Goal: Transaction & Acquisition: Purchase product/service

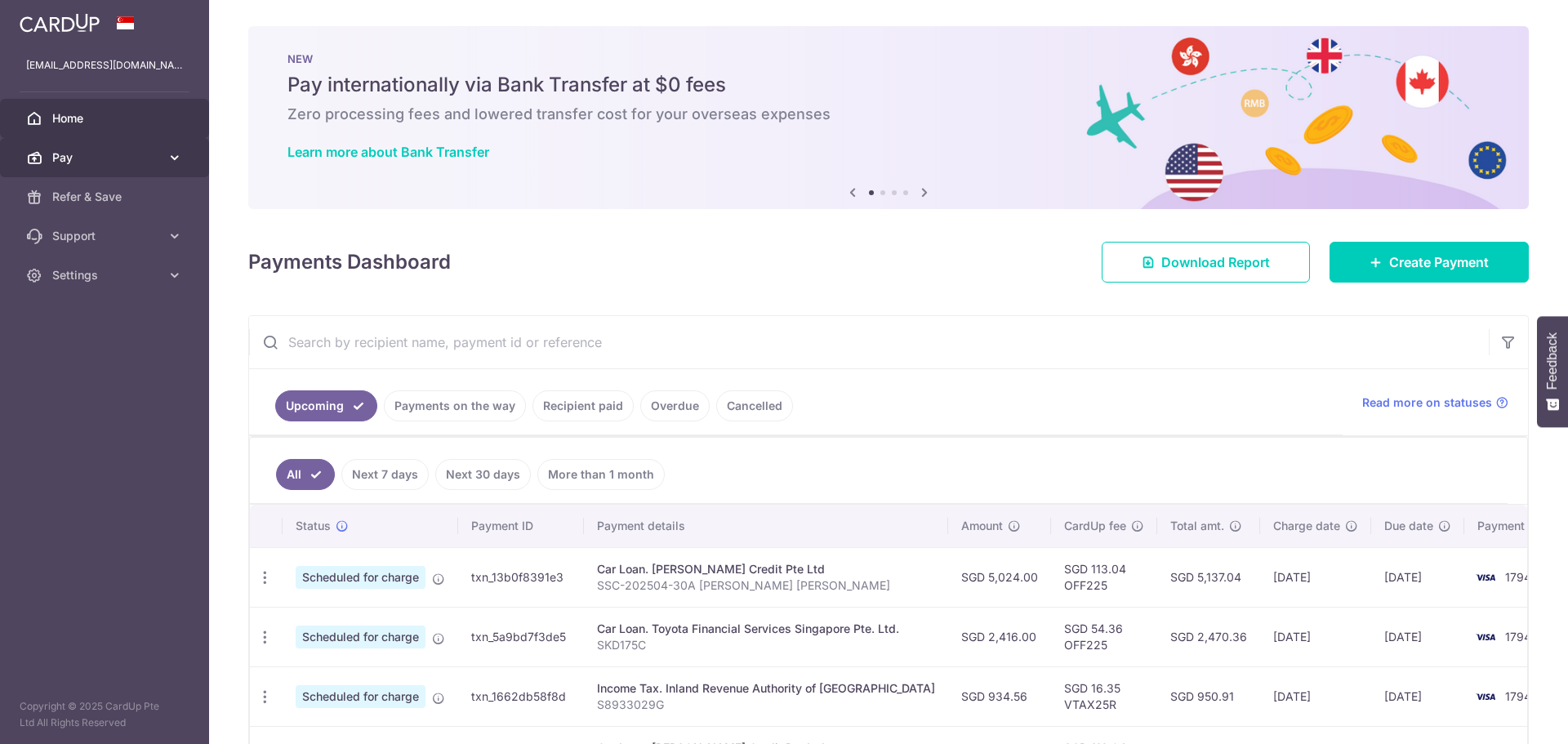
click at [77, 158] on span "Pay" at bounding box center [106, 158] width 108 height 16
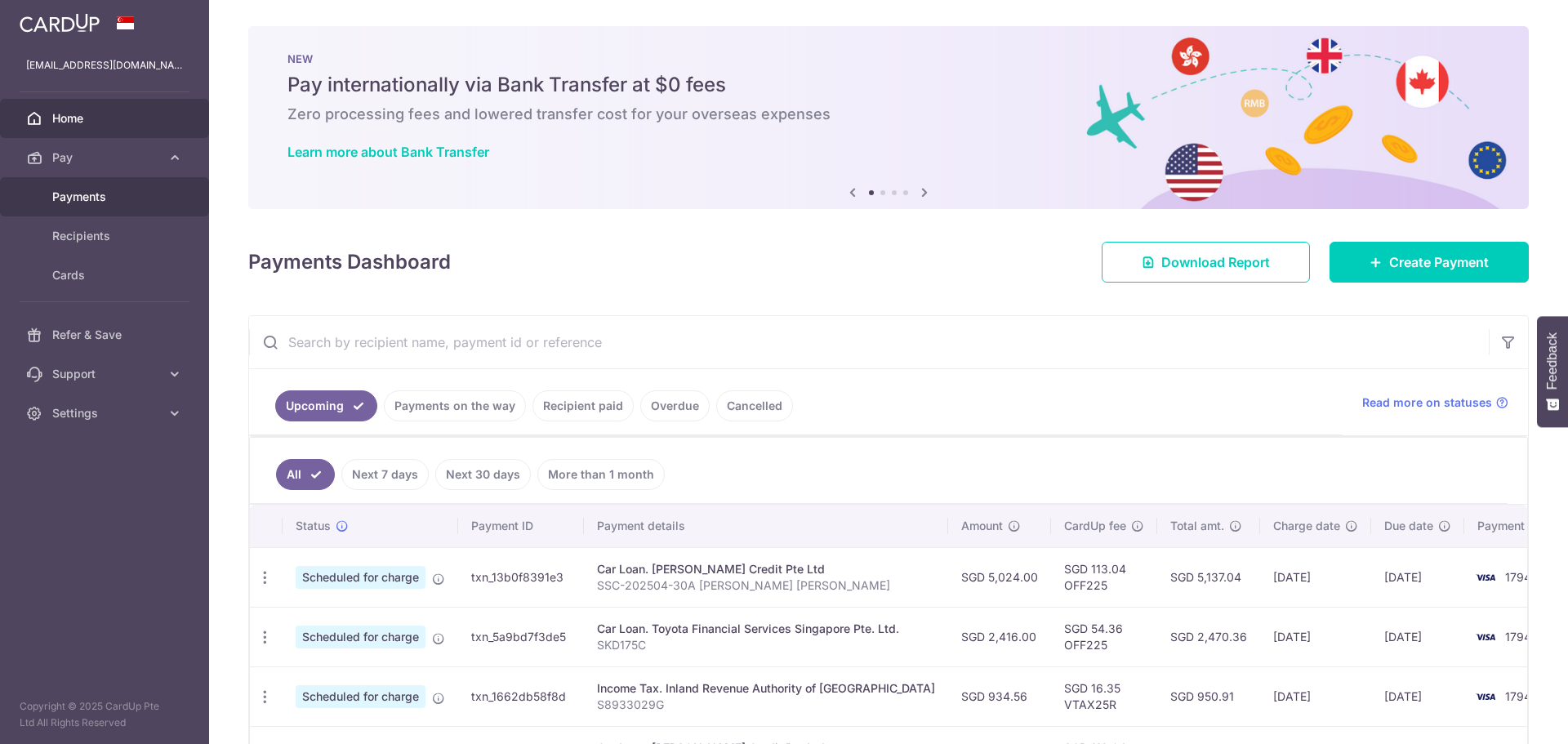
click at [104, 204] on span "Payments" at bounding box center [106, 197] width 108 height 16
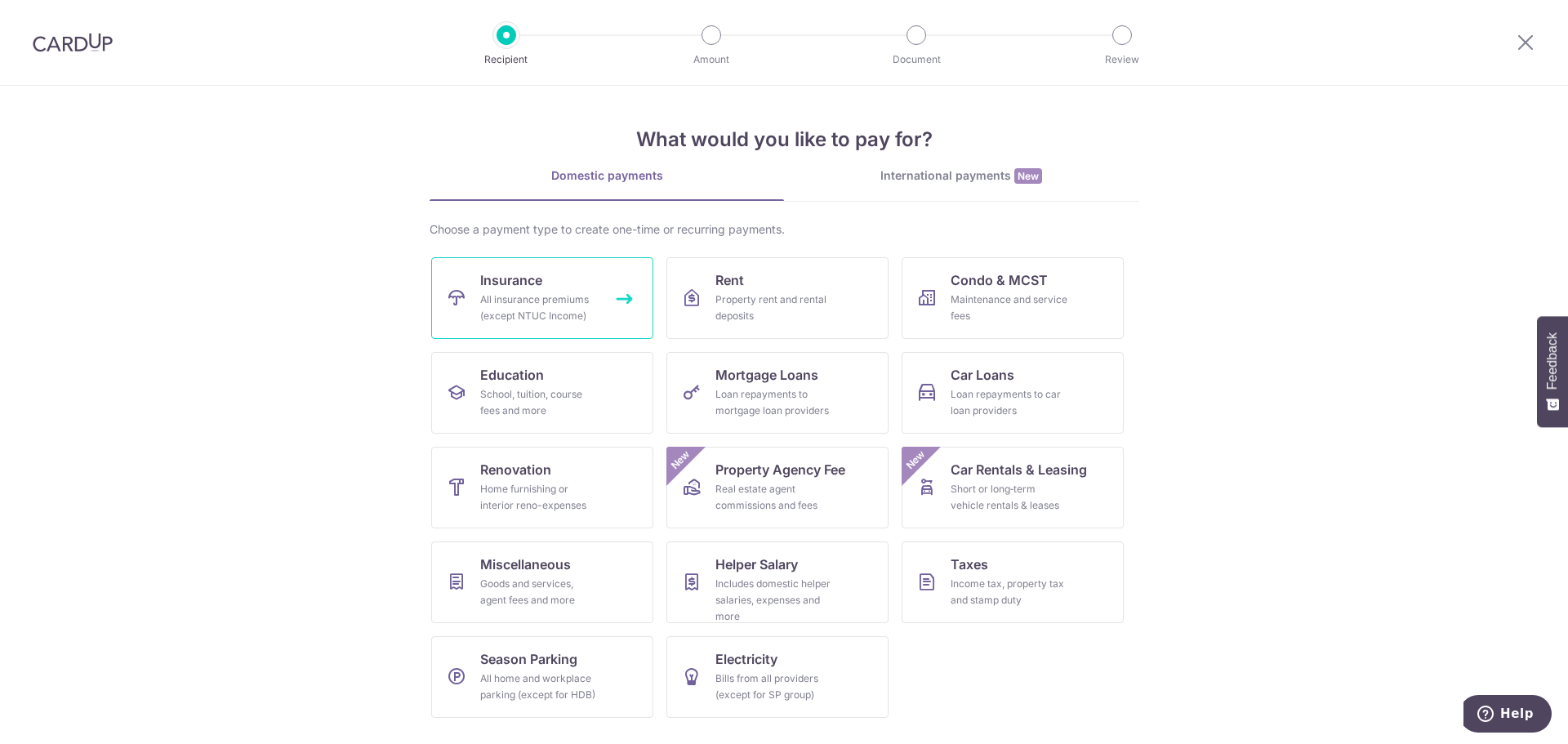
click at [554, 289] on link "Insurance All insurance premiums (except NTUC Income)" at bounding box center [543, 298] width 222 height 82
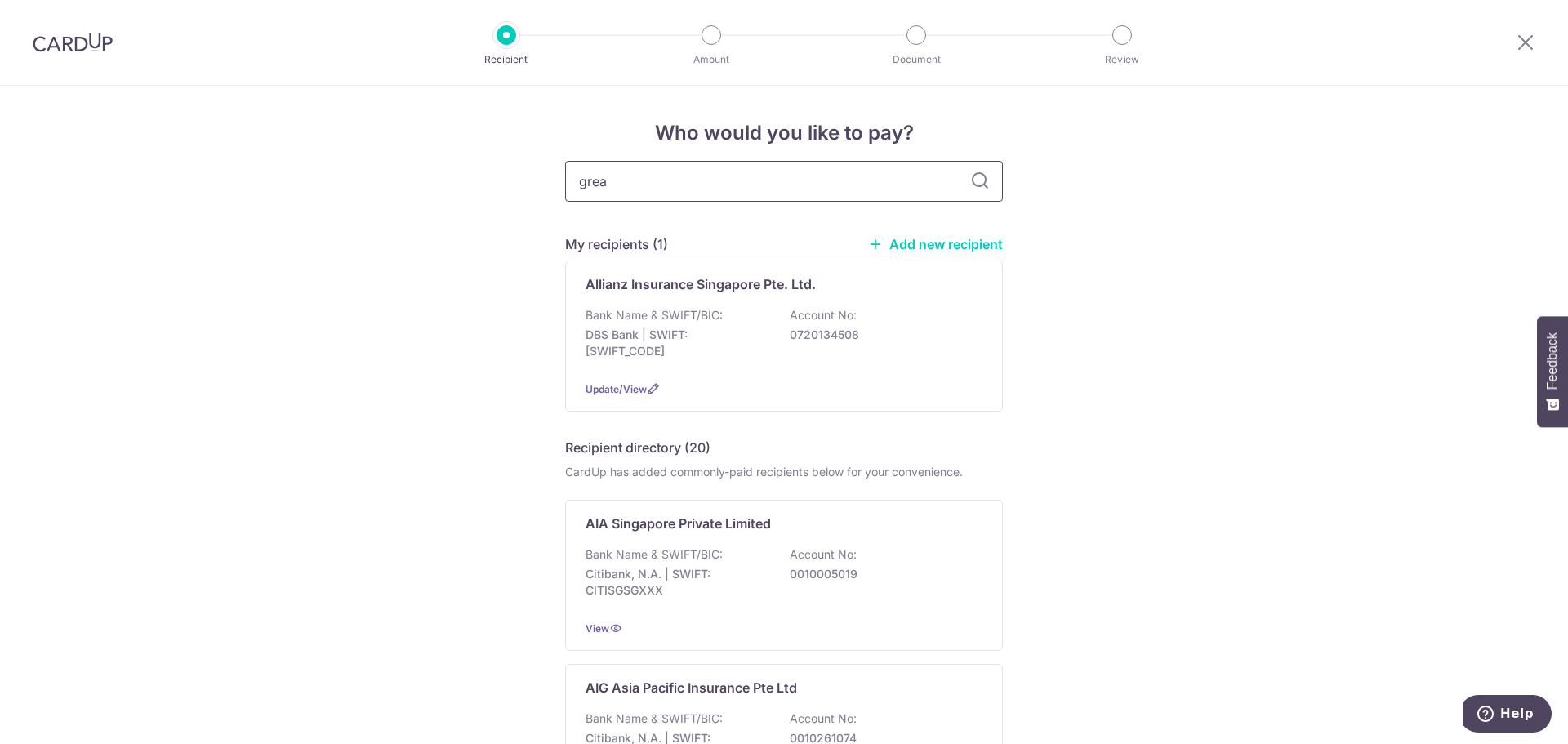
type input "great"
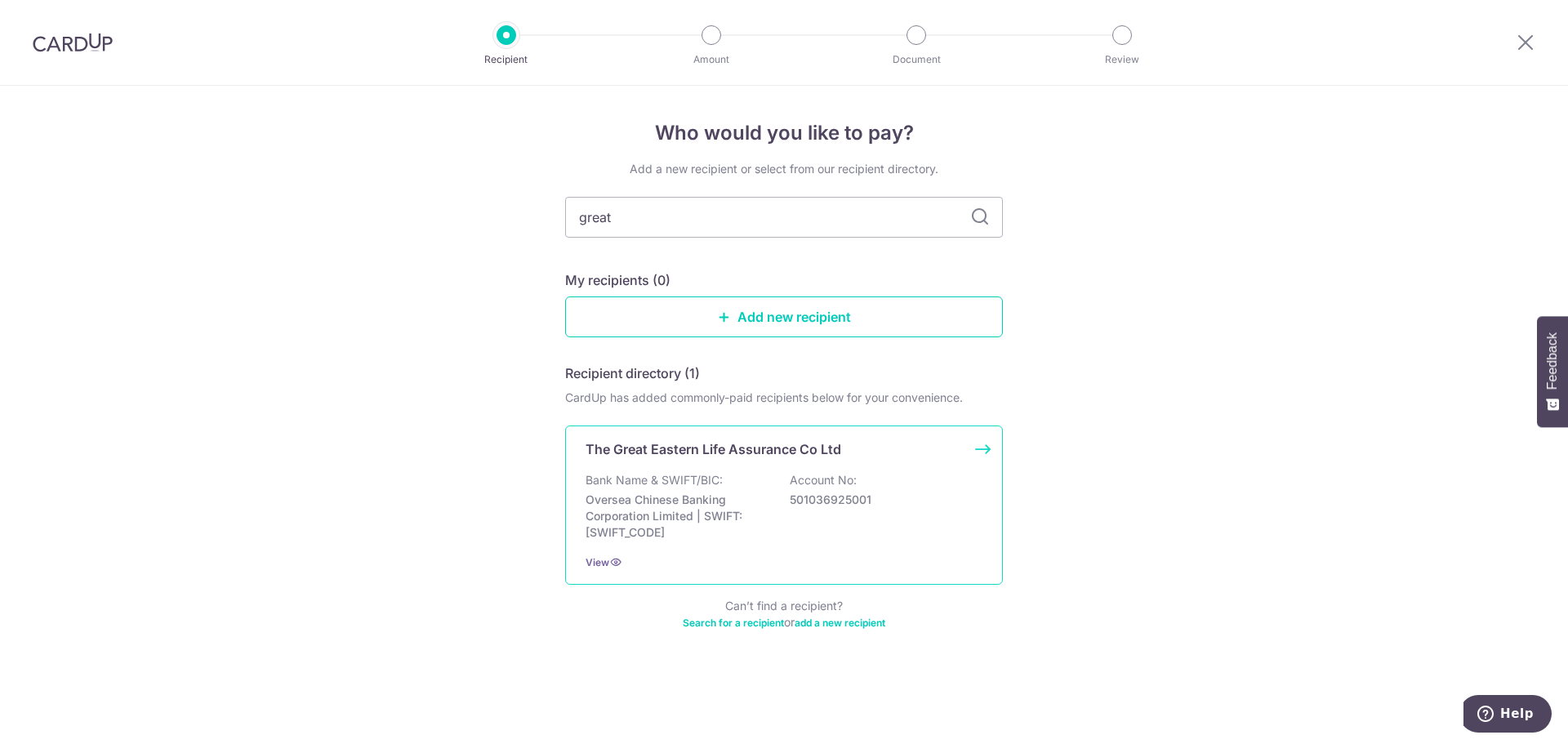
click at [760, 450] on p "The Great Eastern Life Assurance Co Ltd" at bounding box center [713, 449] width 255 height 20
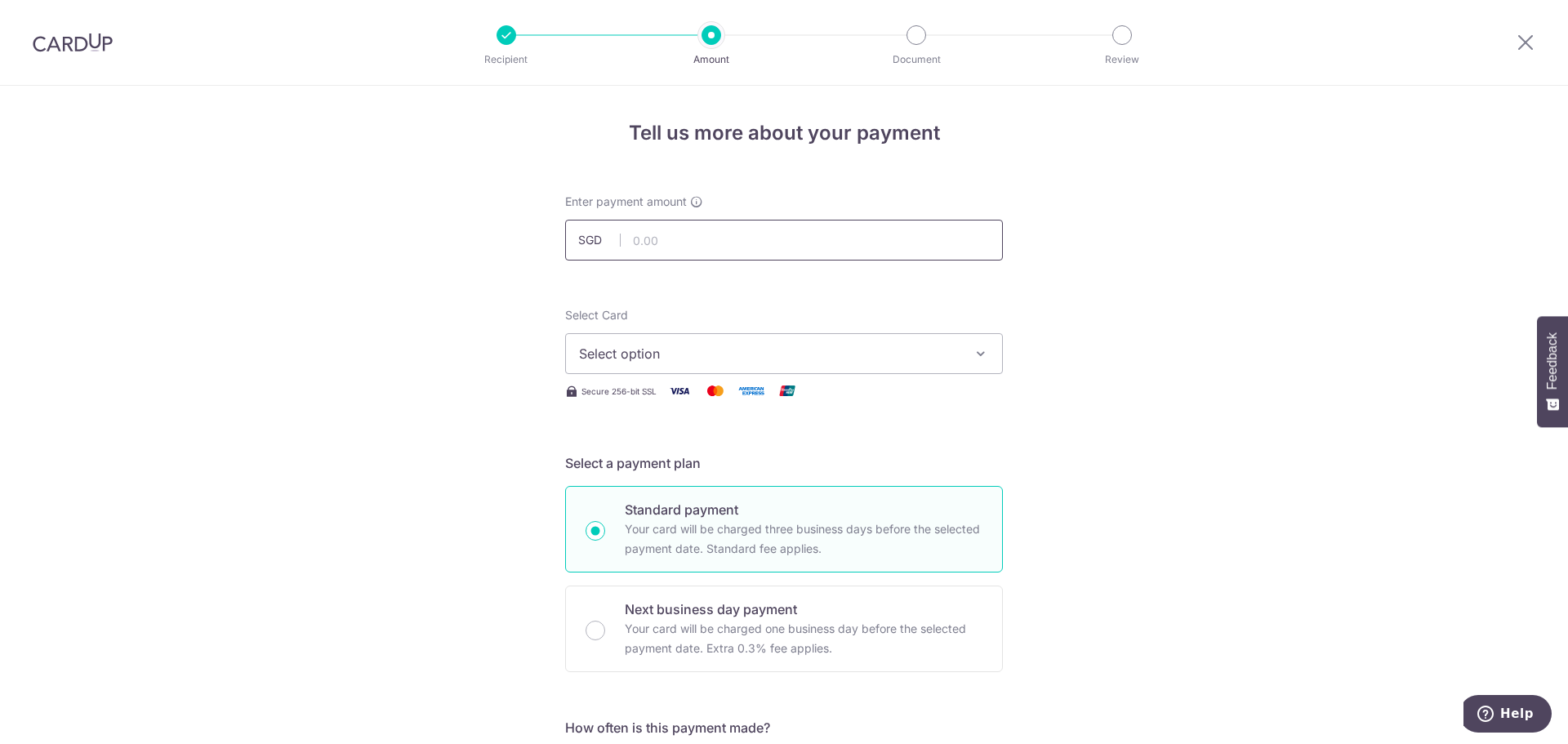
click at [701, 245] on input "text" at bounding box center [784, 240] width 438 height 41
type input "325.15"
click at [734, 355] on span "Select option" at bounding box center [770, 353] width 381 height 20
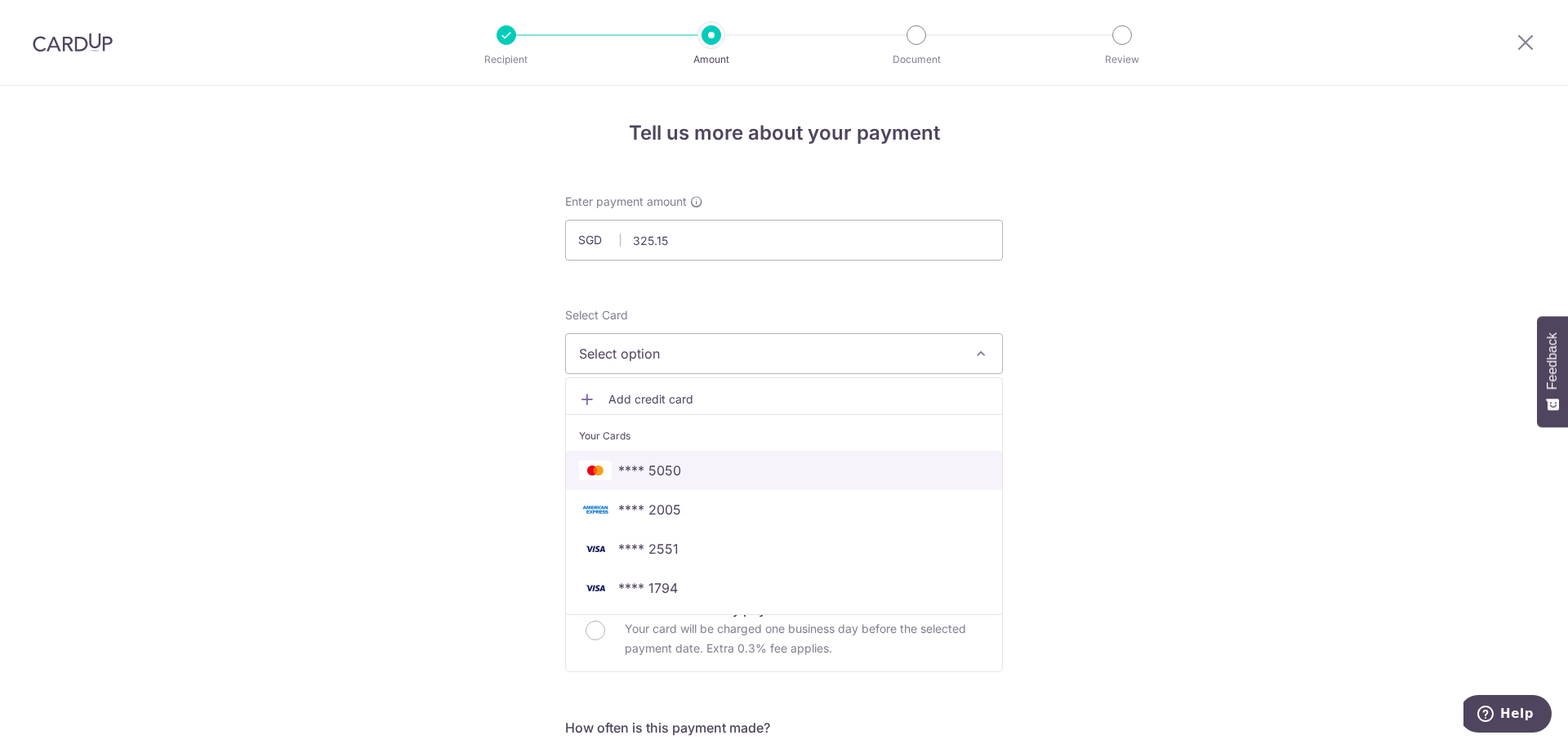
click at [731, 465] on span "**** 5050" at bounding box center [784, 471] width 410 height 20
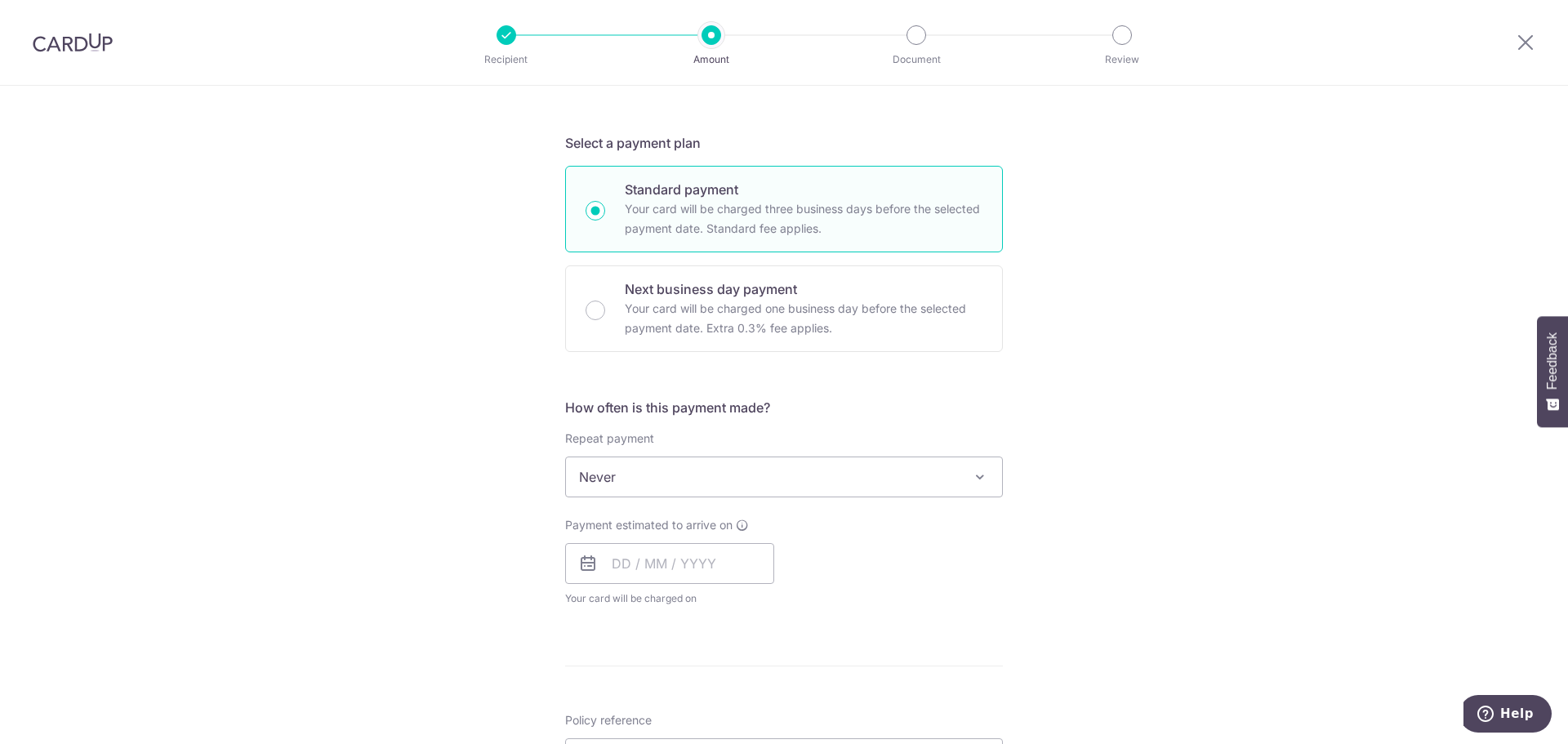
scroll to position [327, 0]
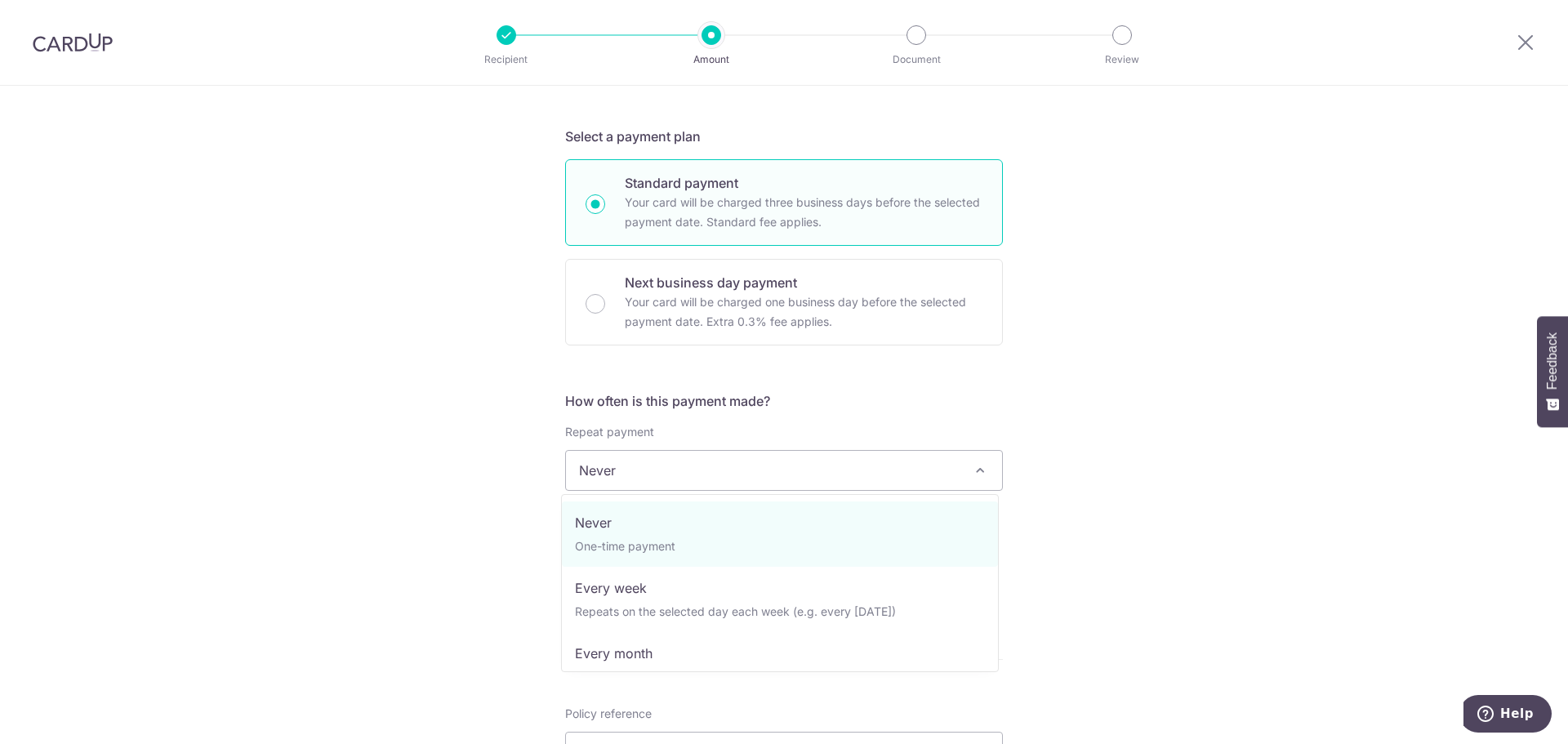
click at [741, 472] on span "Never" at bounding box center [784, 471] width 436 height 39
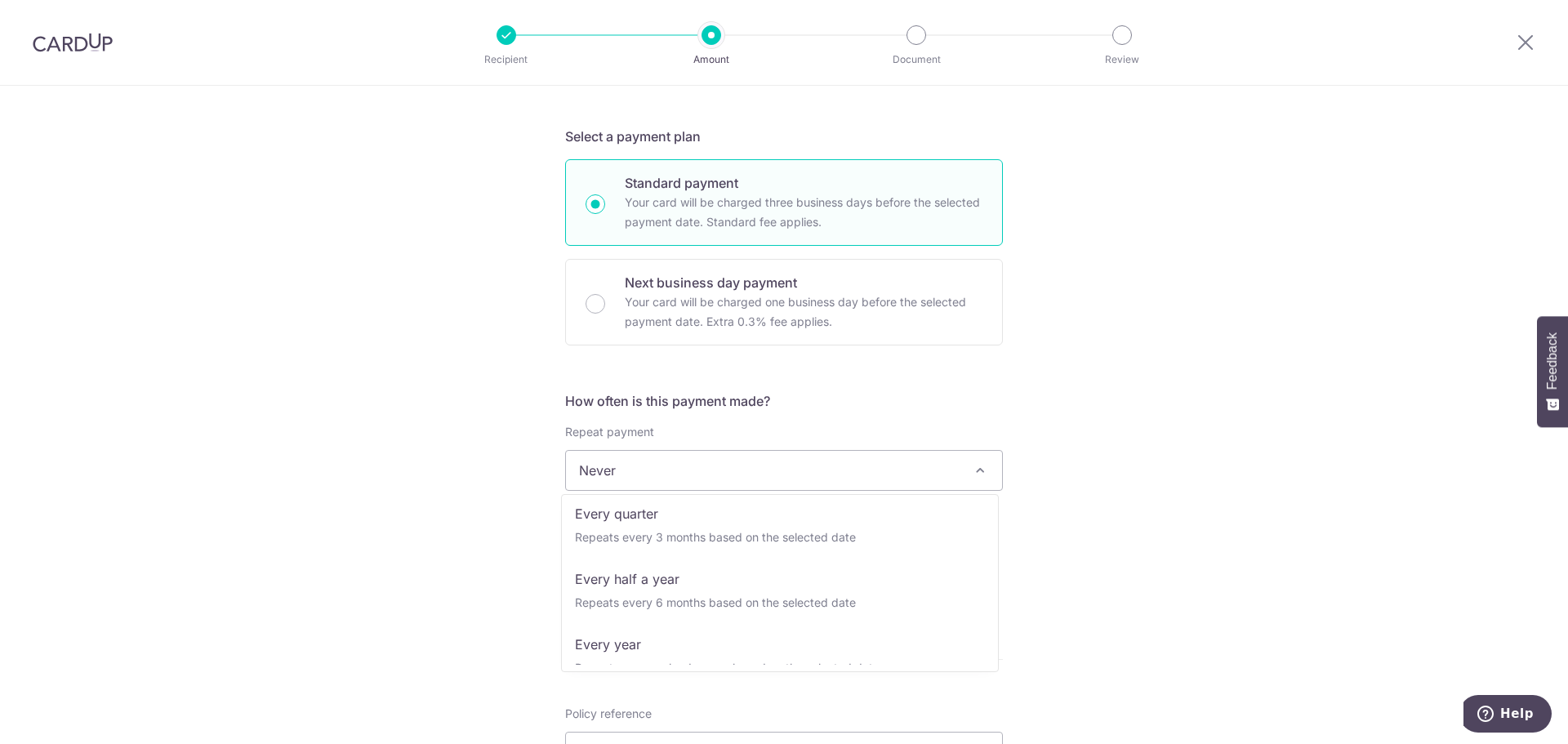
scroll to position [229, 0]
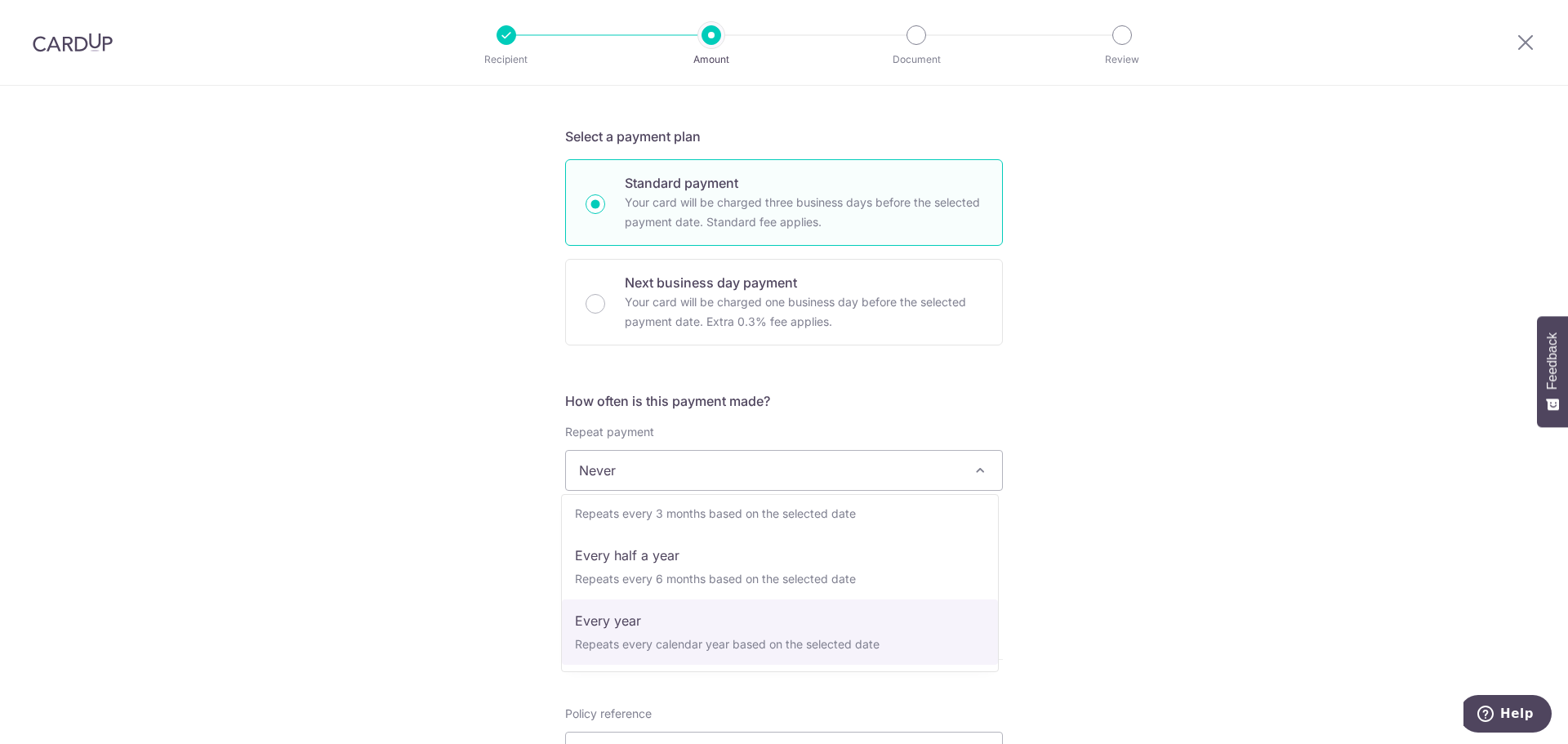
select select "6"
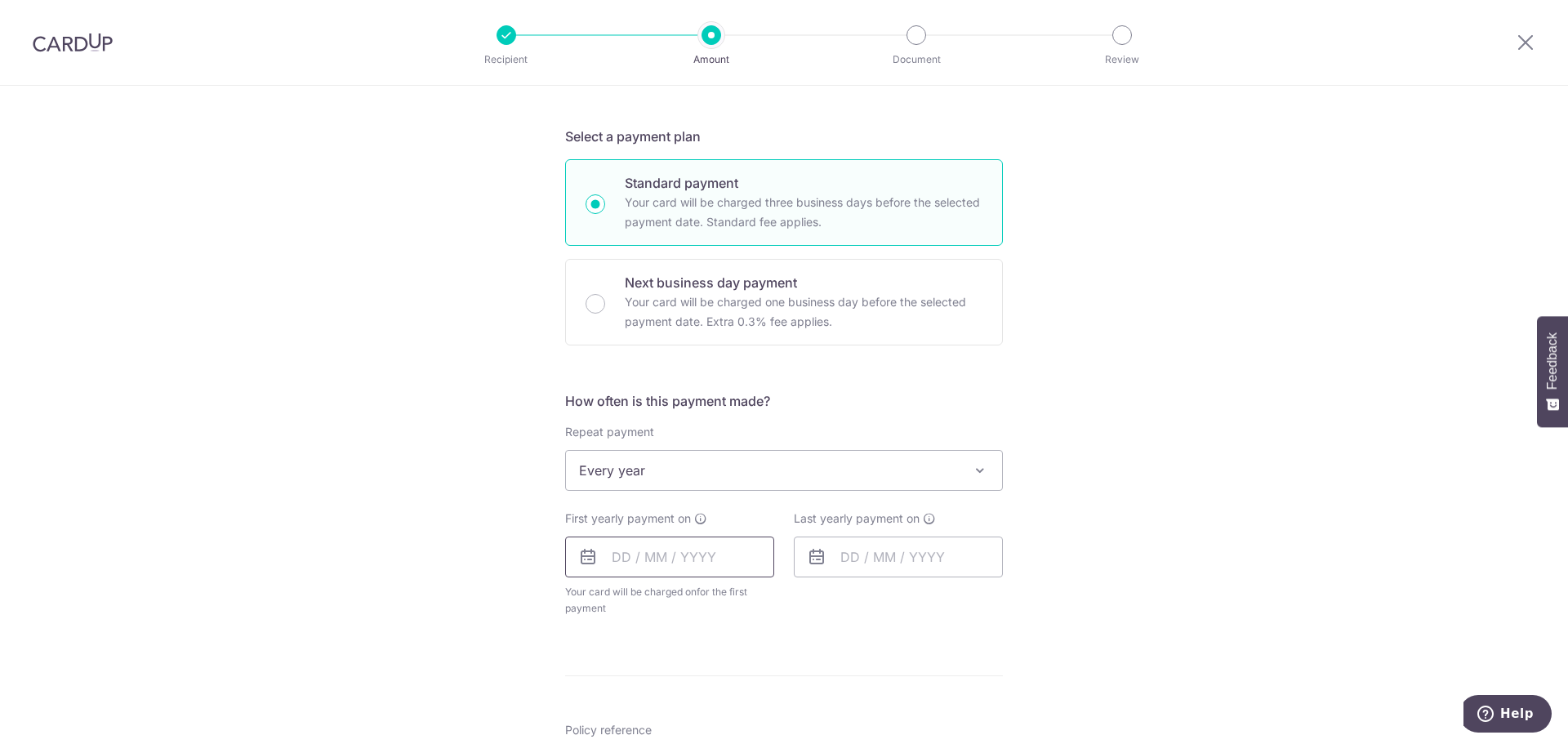
click at [633, 554] on input "text" at bounding box center [669, 557] width 209 height 41
click at [626, 700] on link "8" at bounding box center [631, 705] width 26 height 26
type input "[DATE]"
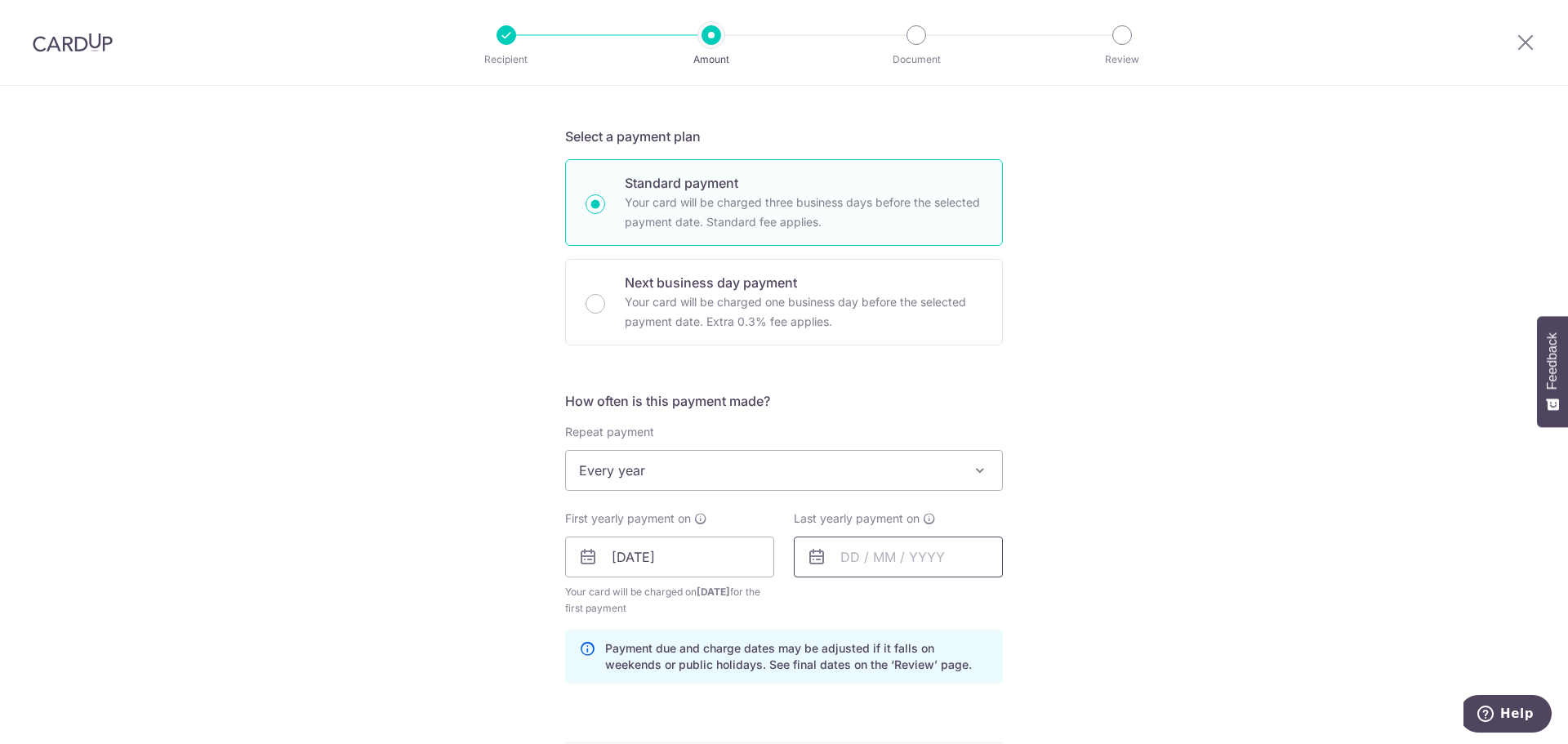
click at [862, 562] on input "text" at bounding box center [898, 557] width 209 height 41
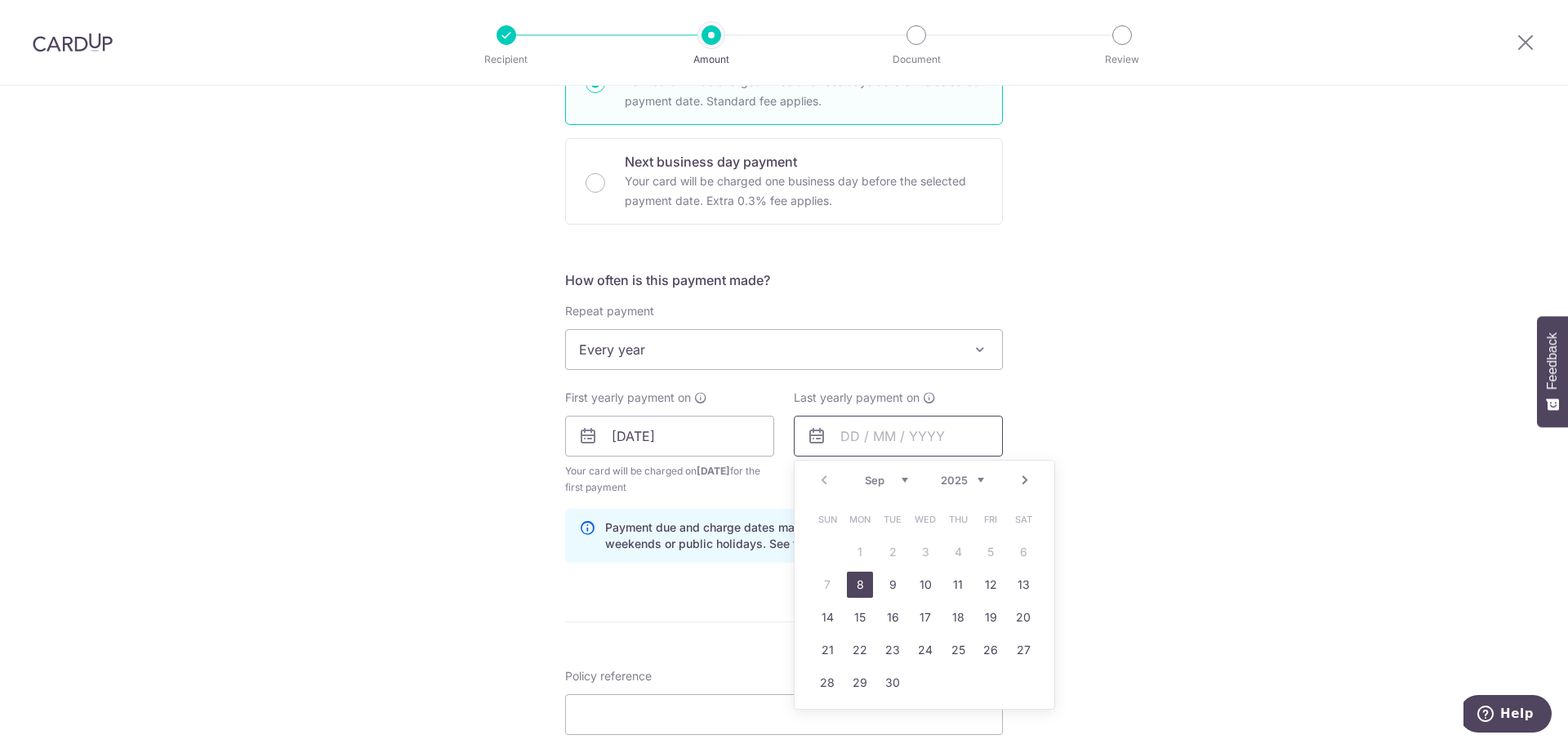
scroll to position [490, 0]
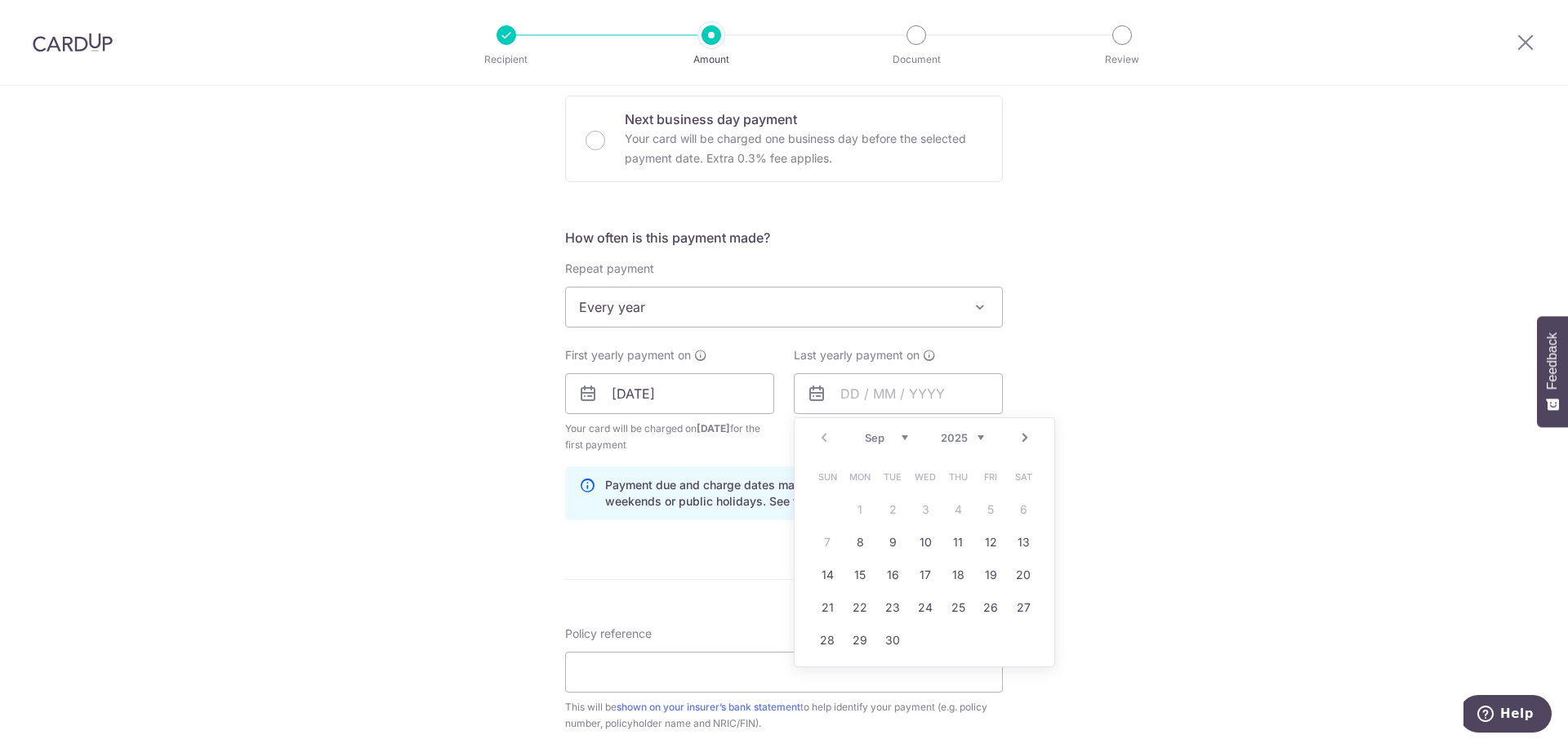
click at [1242, 395] on div "Tell us more about your payment Enter payment amount SGD 325.15 325.15 Select C…" at bounding box center [784, 376] width 1568 height 1561
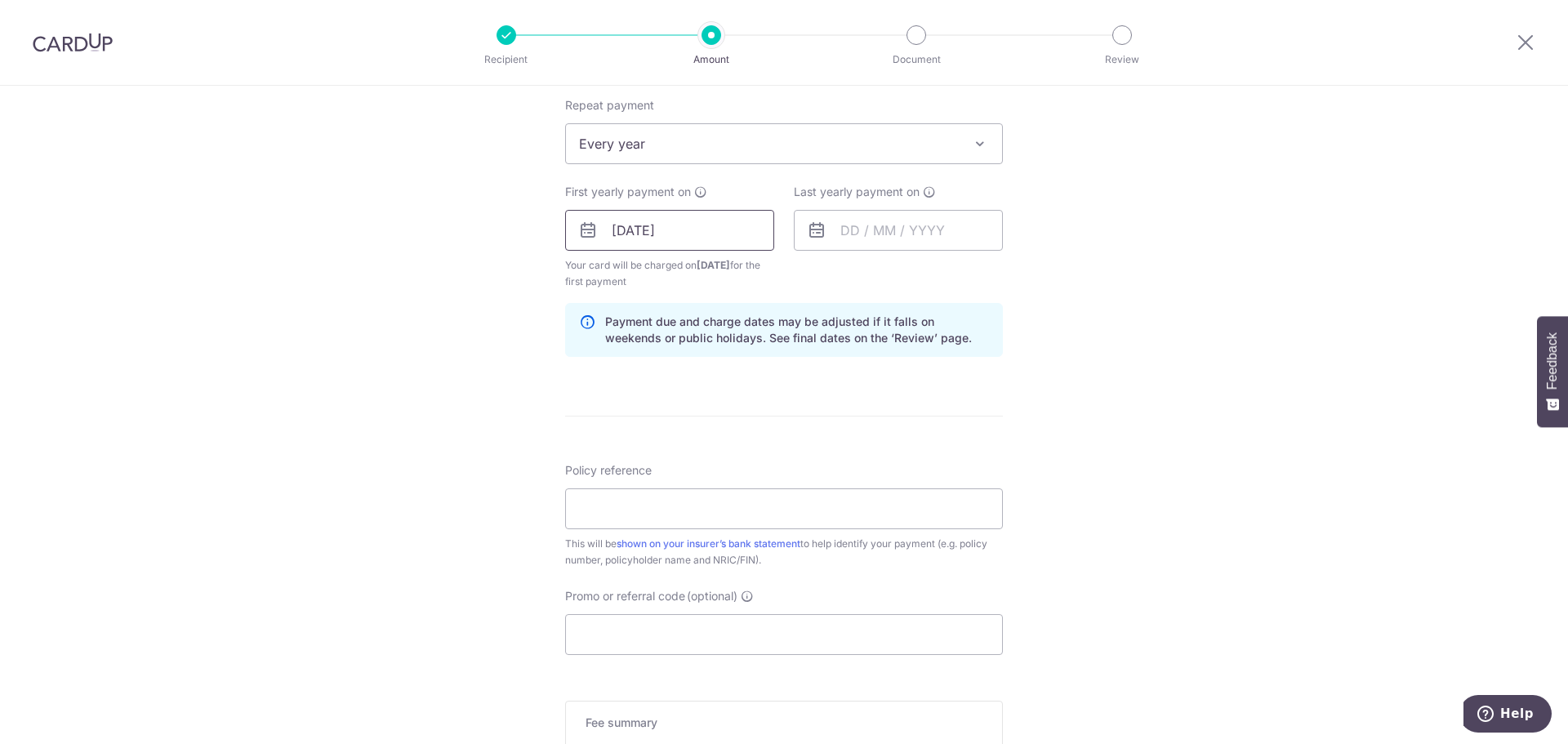
scroll to position [735, 0]
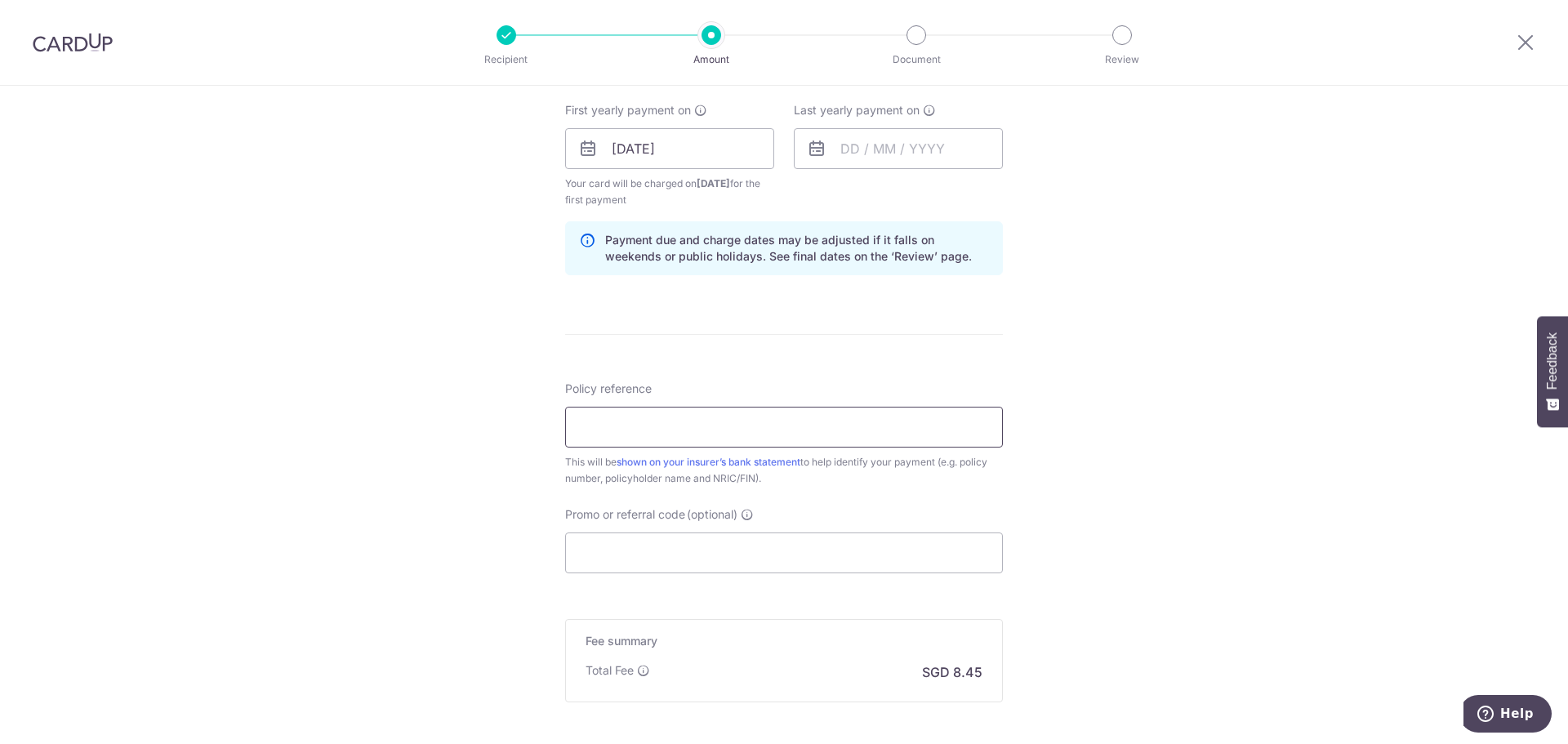
click at [705, 423] on input "Policy reference" at bounding box center [784, 427] width 438 height 41
click at [907, 369] on form "Enter payment amount SGD 325.15 325.15 Select Card **** 5050 Add credit card Yo…" at bounding box center [784, 146] width 438 height 1377
